Goal: Transaction & Acquisition: Purchase product/service

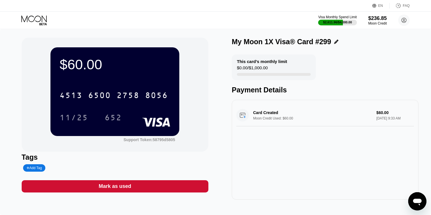
click at [37, 19] on icon at bounding box center [34, 20] width 27 height 10
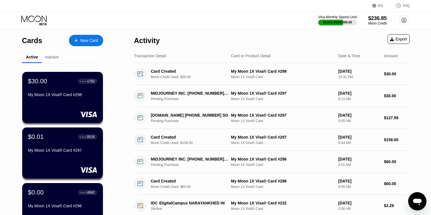
click at [83, 38] on div "New Card" at bounding box center [89, 40] width 18 height 5
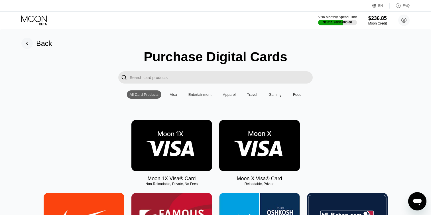
click at [162, 133] on img at bounding box center [171, 145] width 81 height 51
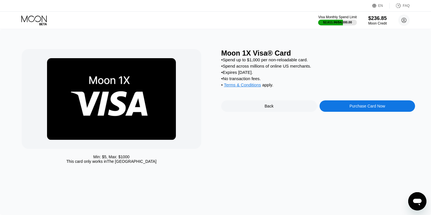
click at [339, 105] on div "Purchase Card Now" at bounding box center [368, 105] width 96 height 11
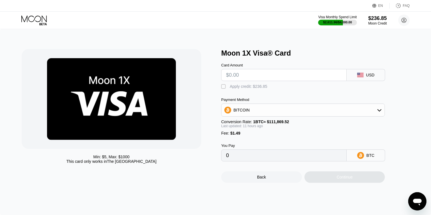
click at [236, 76] on input "text" at bounding box center [284, 74] width 116 height 11
type input "$3"
type input "0.00004031"
type input "$30"
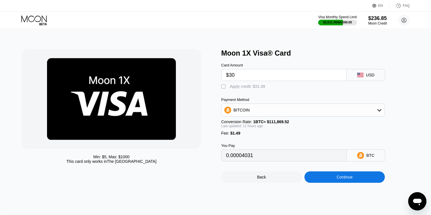
type input "0.00028268"
type input "$30"
click at [224, 86] on div "" at bounding box center [224, 87] width 6 height 6
type input "0"
click at [317, 179] on div "Continue" at bounding box center [345, 176] width 81 height 11
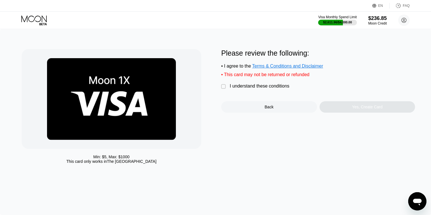
click at [222, 85] on div "" at bounding box center [224, 87] width 6 height 6
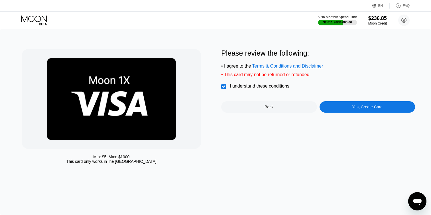
click at [329, 106] on div "Yes, Create Card" at bounding box center [368, 106] width 96 height 11
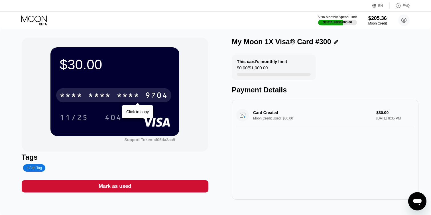
click at [162, 95] on div "9704" at bounding box center [156, 96] width 23 height 9
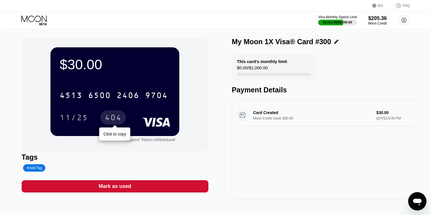
click at [115, 117] on div "404" at bounding box center [113, 118] width 17 height 9
